Goal: Task Accomplishment & Management: Use online tool/utility

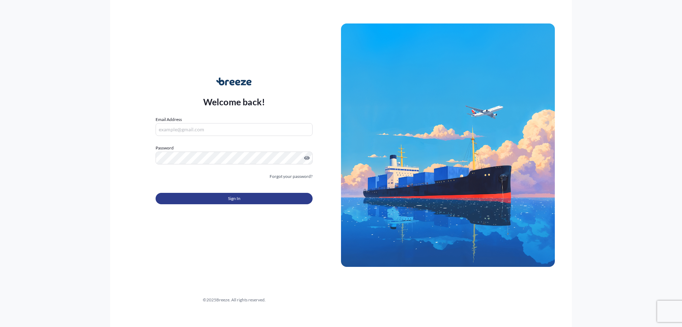
type input "[PERSON_NAME][EMAIL_ADDRESS][DOMAIN_NAME]"
click at [233, 196] on span "Sign In" at bounding box center [234, 198] width 12 height 7
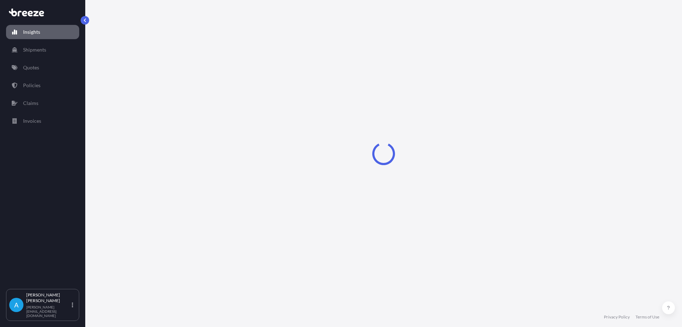
select select "2025"
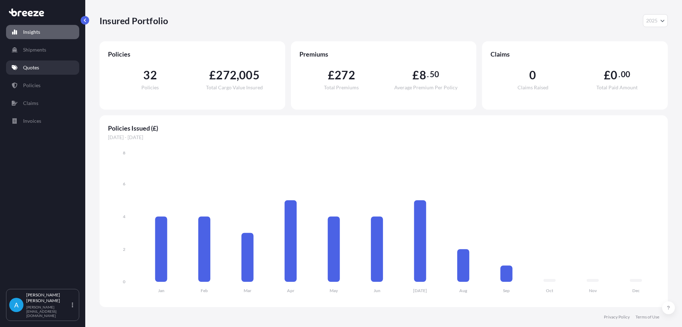
click at [31, 63] on link "Quotes" at bounding box center [42, 67] width 73 height 14
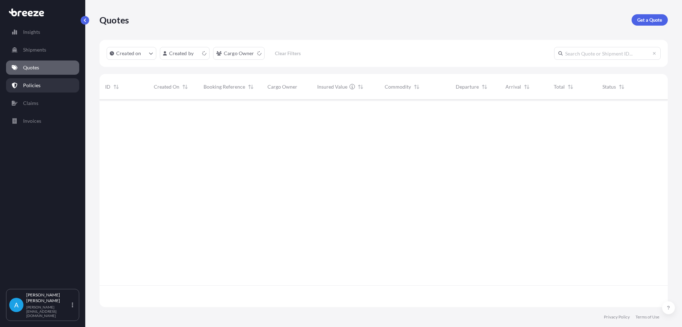
scroll to position [206, 563]
click at [27, 84] on p "Policies" at bounding box center [31, 85] width 17 height 7
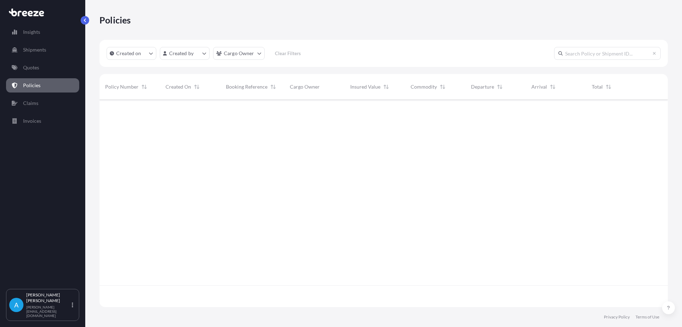
scroll to position [206, 563]
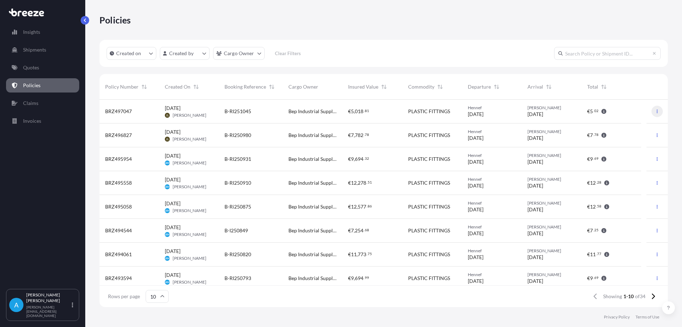
click at [655, 111] on icon "button" at bounding box center [657, 111] width 4 height 4
click at [624, 114] on p "Duplicate quote" at bounding box center [613, 112] width 36 height 7
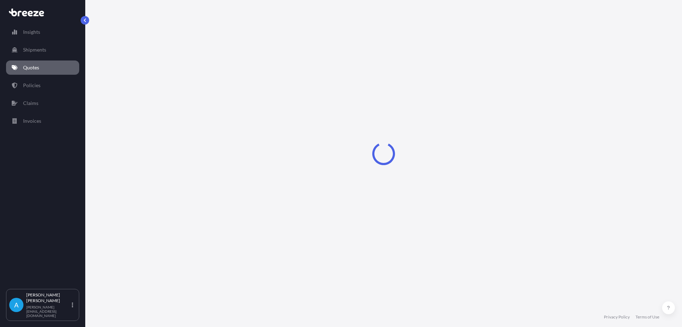
select select "Road"
select select "1"
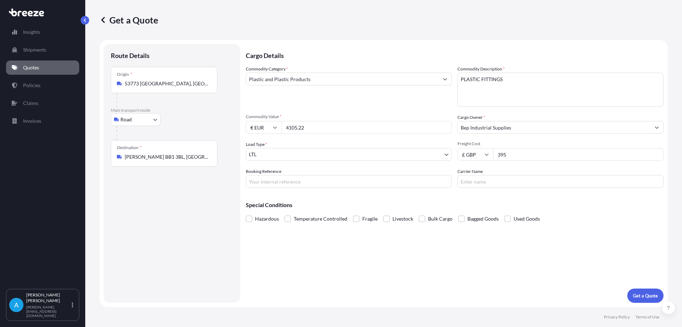
drag, startPoint x: 315, startPoint y: 128, endPoint x: 296, endPoint y: 117, distance: 22.4
click at [285, 132] on input "4105.22" at bounding box center [366, 127] width 171 height 13
drag, startPoint x: 296, startPoint y: 126, endPoint x: 256, endPoint y: 122, distance: 40.1
click at [256, 122] on div "€ EUR 4106" at bounding box center [349, 127] width 206 height 13
type input "14429.38"
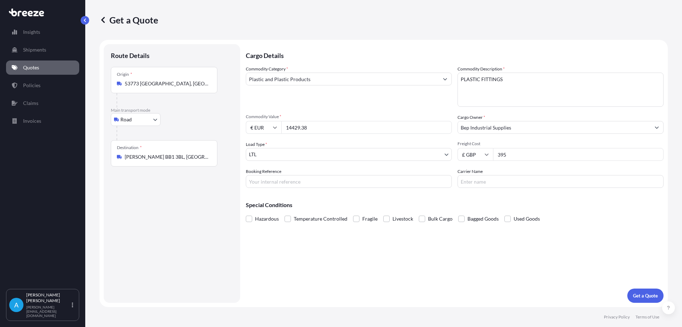
drag, startPoint x: 512, startPoint y: 157, endPoint x: 496, endPoint y: 155, distance: 16.1
click at [496, 155] on input "395" at bounding box center [578, 154] width 171 height 13
type input "950"
click at [643, 295] on p "Get a Quote" at bounding box center [645, 295] width 25 height 7
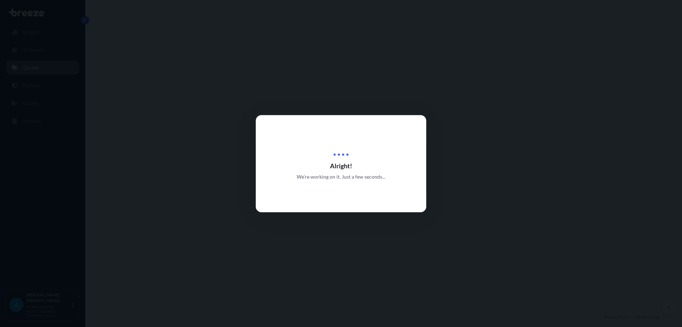
select select "Road"
select select "1"
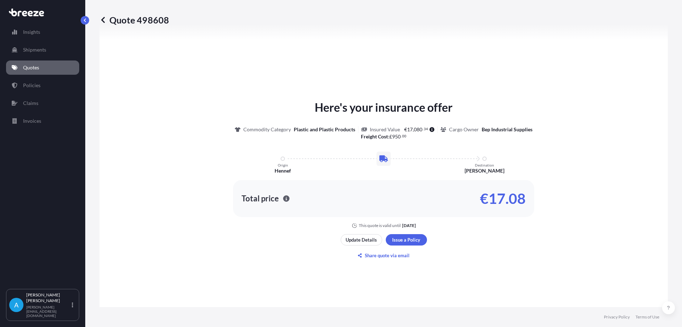
scroll to position [285, 0]
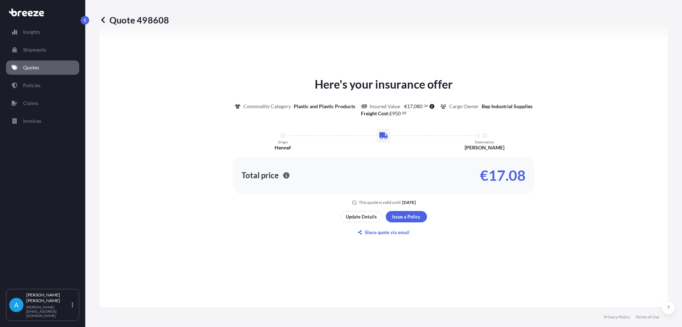
click at [32, 65] on p "Quotes" at bounding box center [31, 67] width 16 height 7
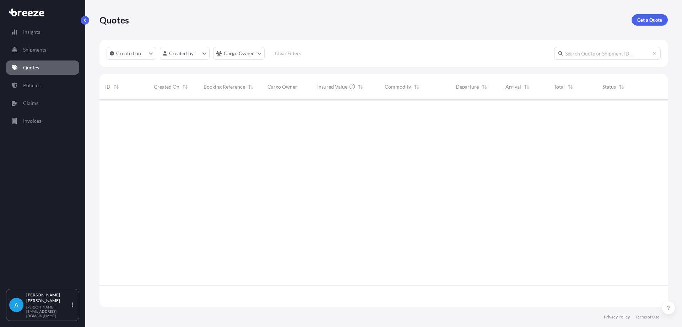
scroll to position [206, 563]
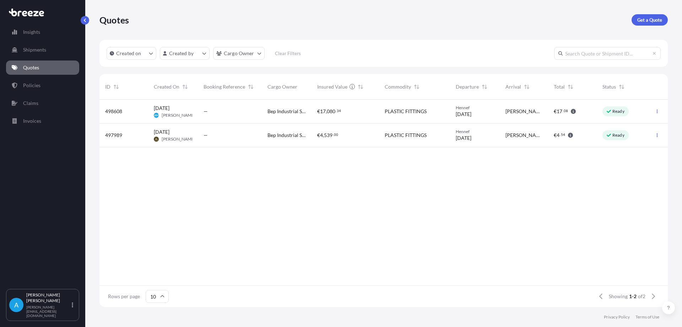
click at [170, 109] on span "[DATE]" at bounding box center [162, 107] width 16 height 7
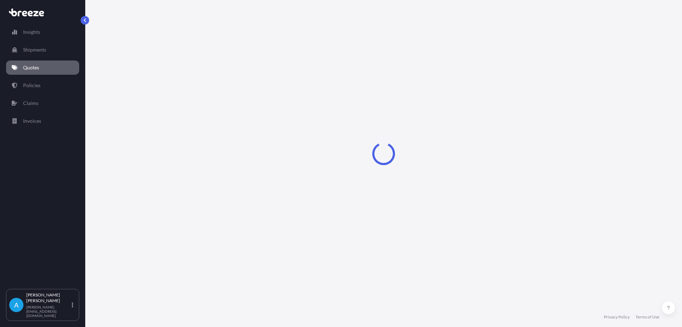
select select "Road"
select select "1"
